Goal: Check status: Check status

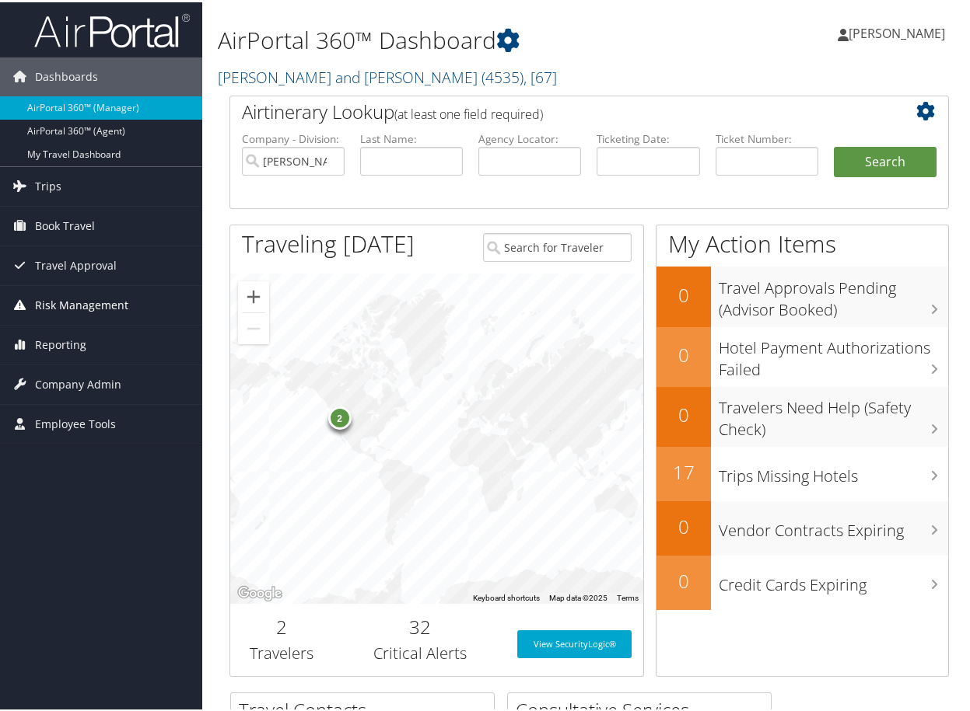
click at [81, 303] on span "Risk Management" at bounding box center [81, 303] width 93 height 39
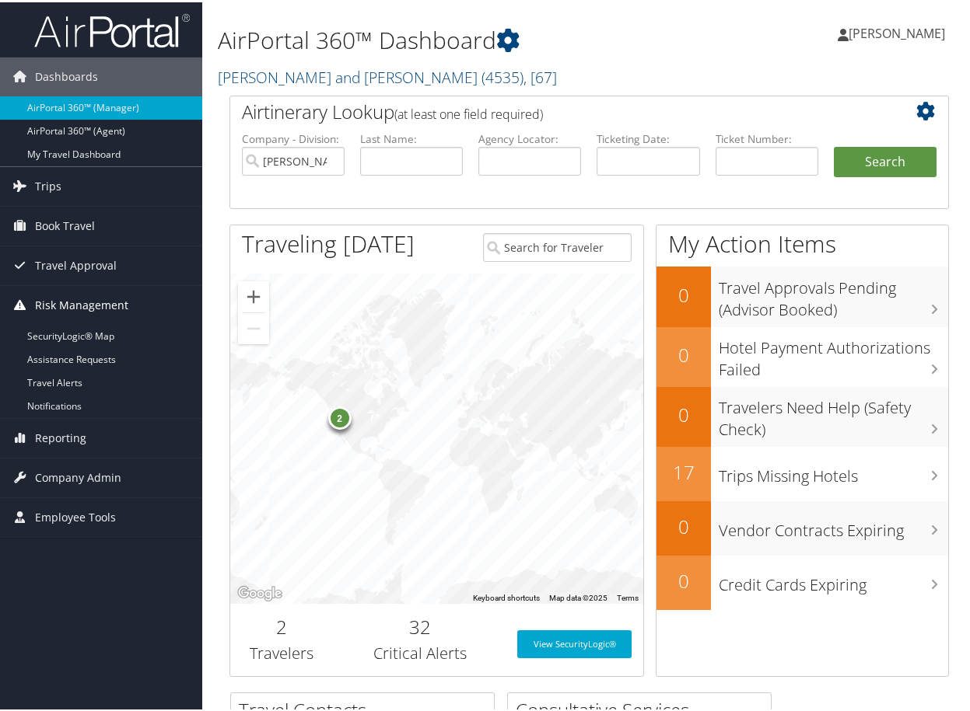
click at [81, 303] on span "Risk Management" at bounding box center [81, 303] width 93 height 39
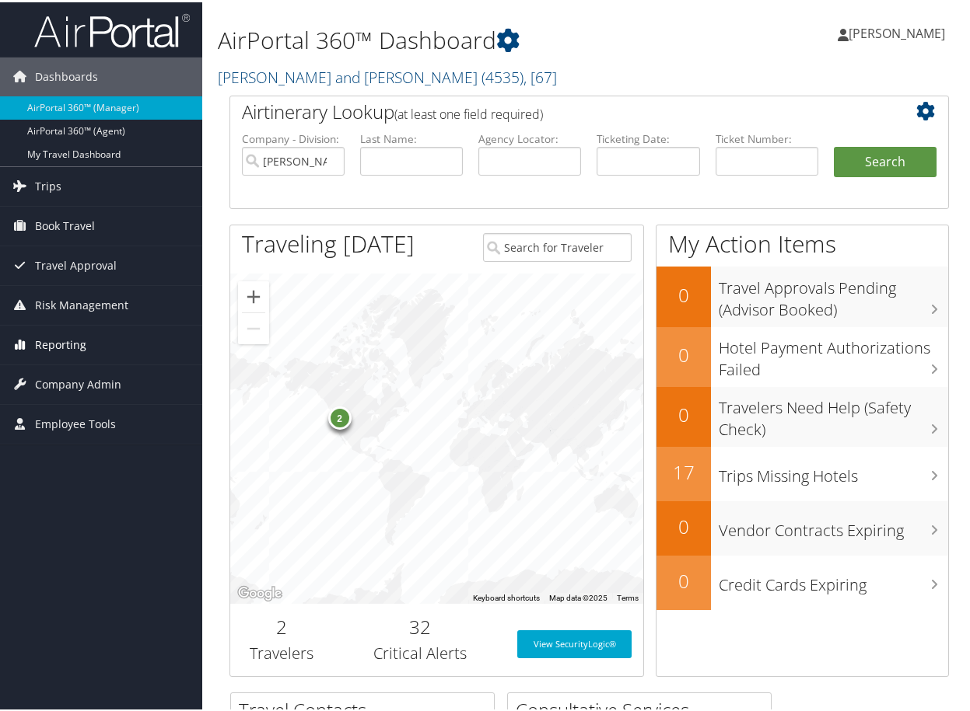
click at [62, 341] on span "Reporting" at bounding box center [60, 342] width 51 height 39
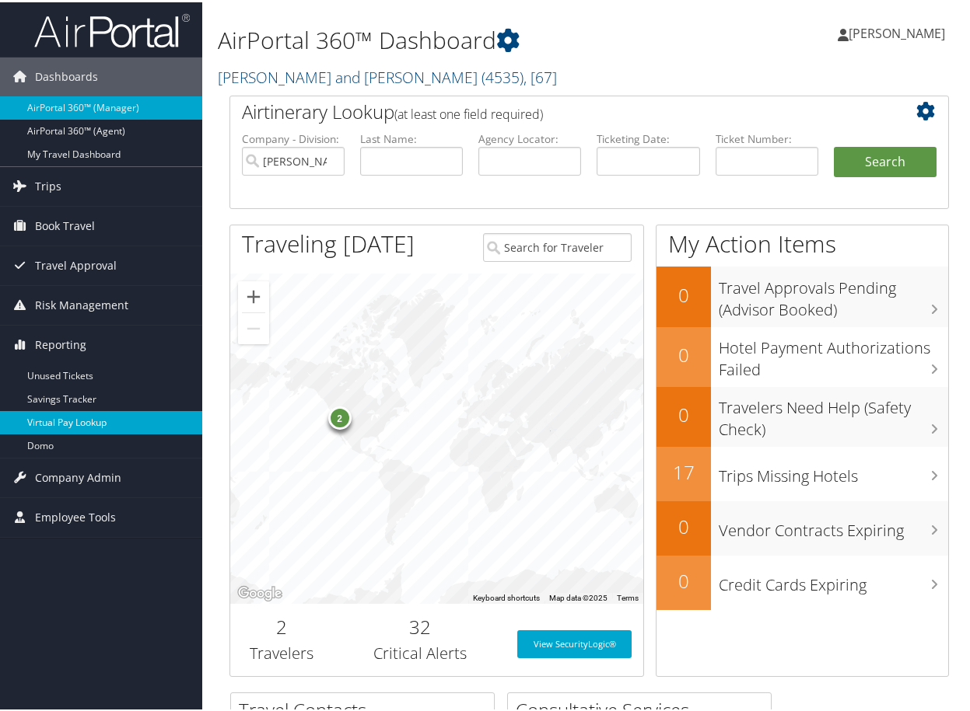
click at [75, 418] on link "Virtual Pay Lookup" at bounding box center [101, 420] width 202 height 23
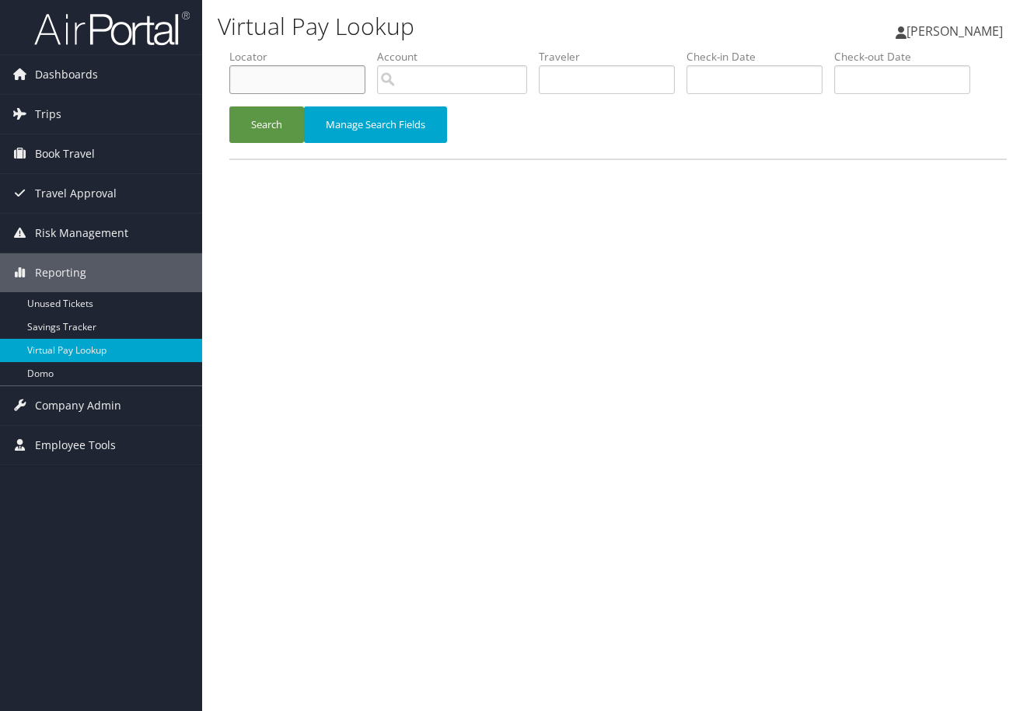
click at [267, 75] on input "text" at bounding box center [297, 79] width 136 height 29
type input "dkwr3w"
click at [264, 118] on button "Search" at bounding box center [266, 125] width 75 height 37
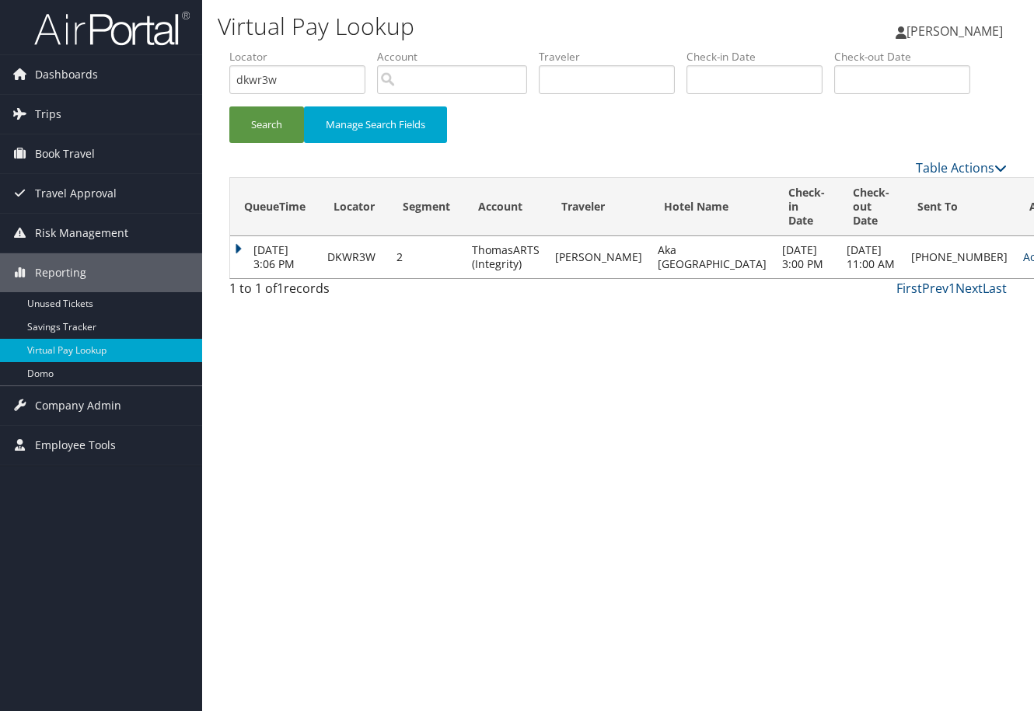
click at [890, 310] on link "Logs" at bounding box center [918, 313] width 133 height 26
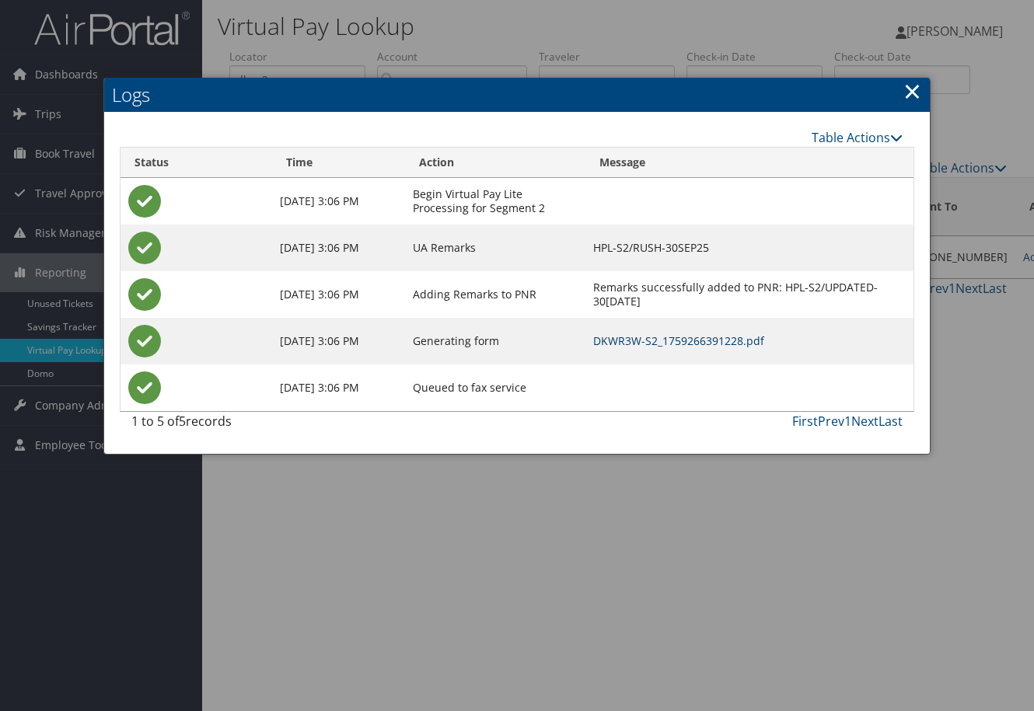
click at [693, 337] on link "DKWR3W-S2_1759266391228.pdf" at bounding box center [678, 341] width 171 height 15
